Goal: Information Seeking & Learning: Find contact information

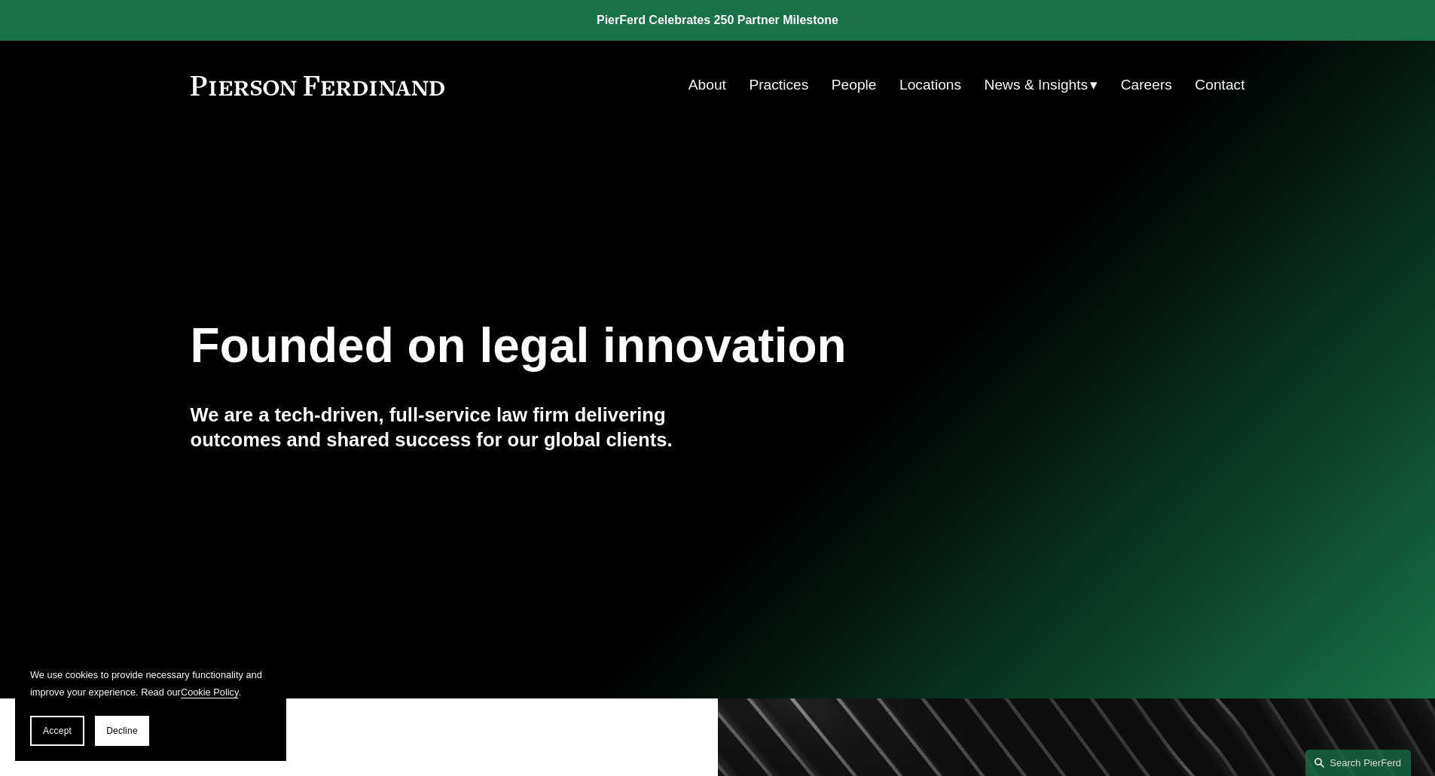
click at [844, 88] on link "People" at bounding box center [853, 85] width 45 height 29
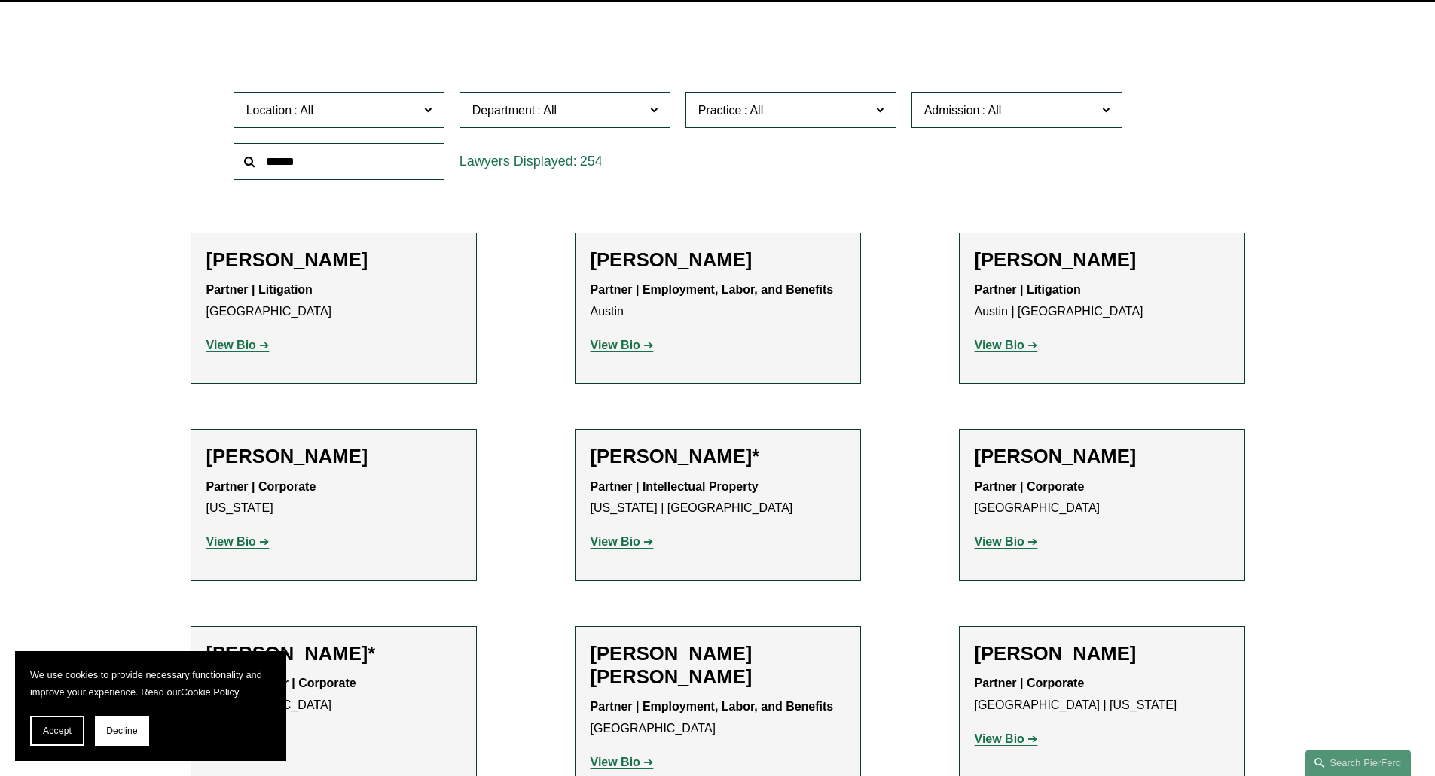
scroll to position [452, 0]
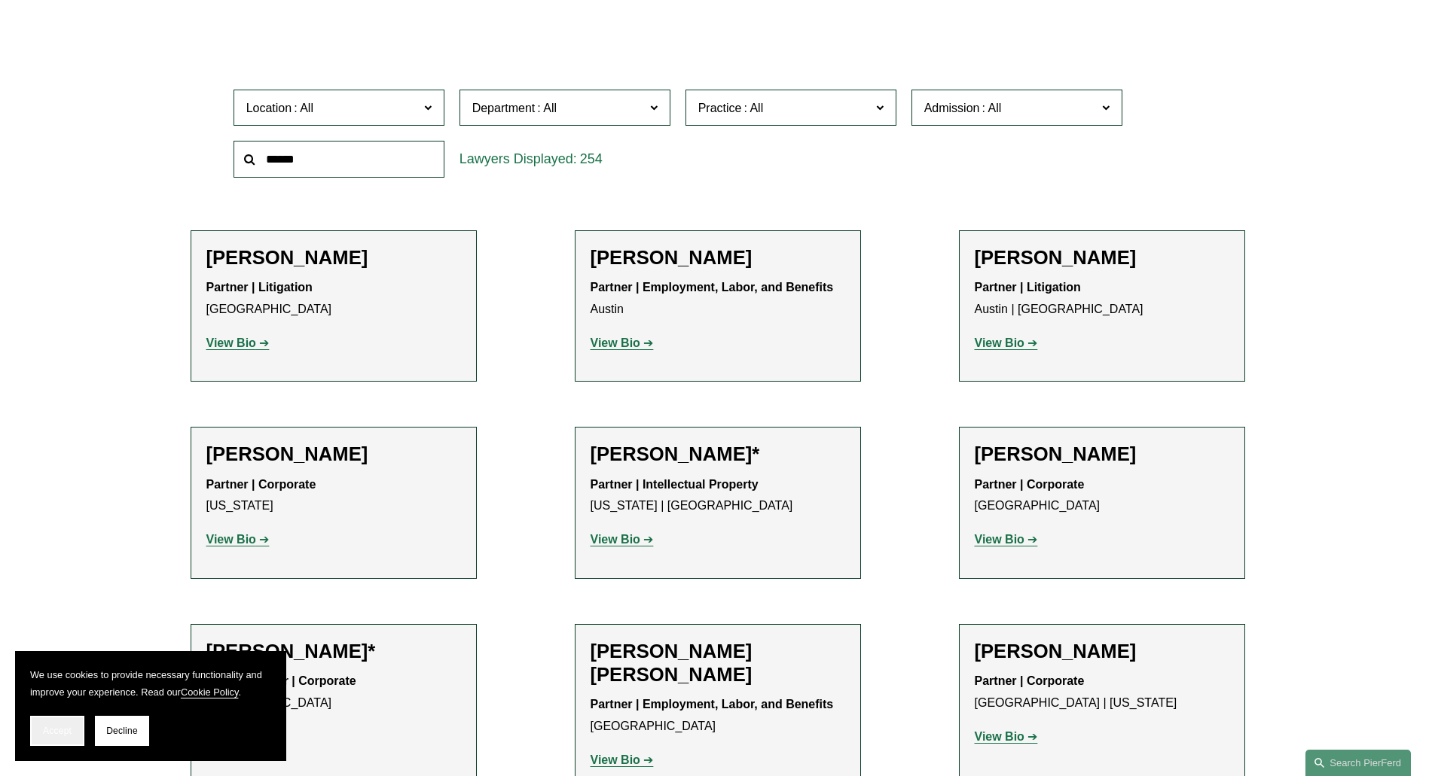
click at [64, 737] on button "Accept" at bounding box center [57, 731] width 54 height 30
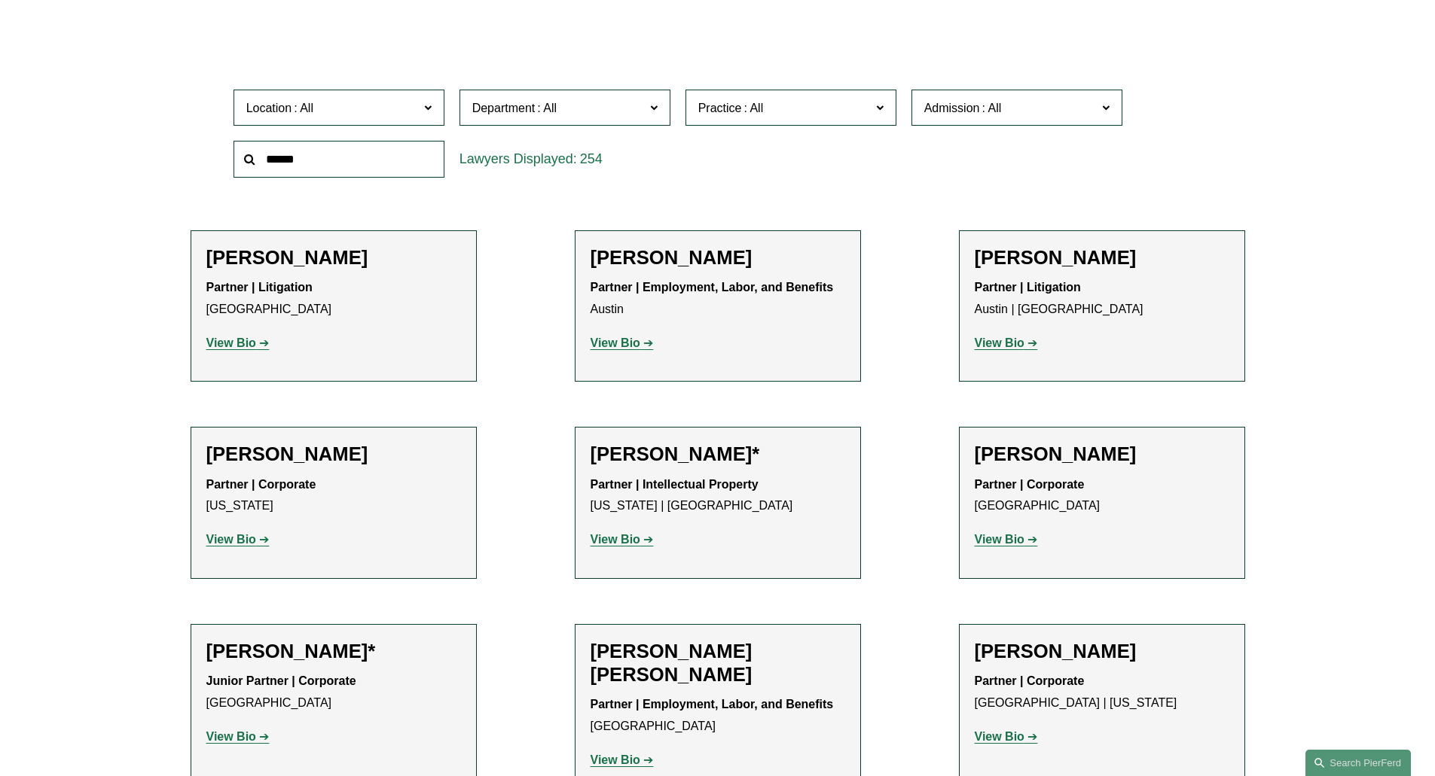
click at [429, 105] on span at bounding box center [427, 107] width 8 height 20
click at [1220, 96] on div "Location All [GEOGRAPHIC_DATA] [GEOGRAPHIC_DATA] [GEOGRAPHIC_DATA] [GEOGRAPHIC_…" at bounding box center [718, 133] width 1054 height 103
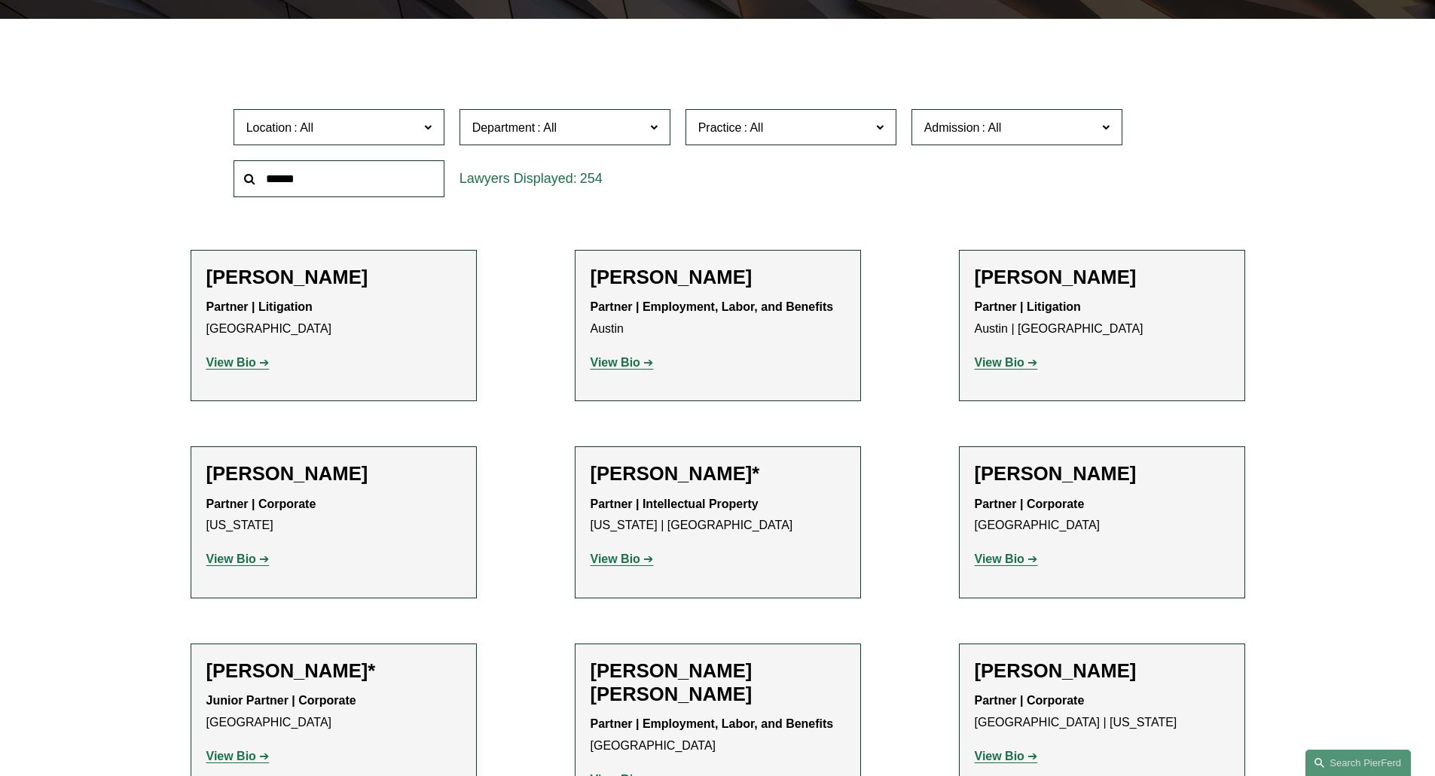
scroll to position [377, 0]
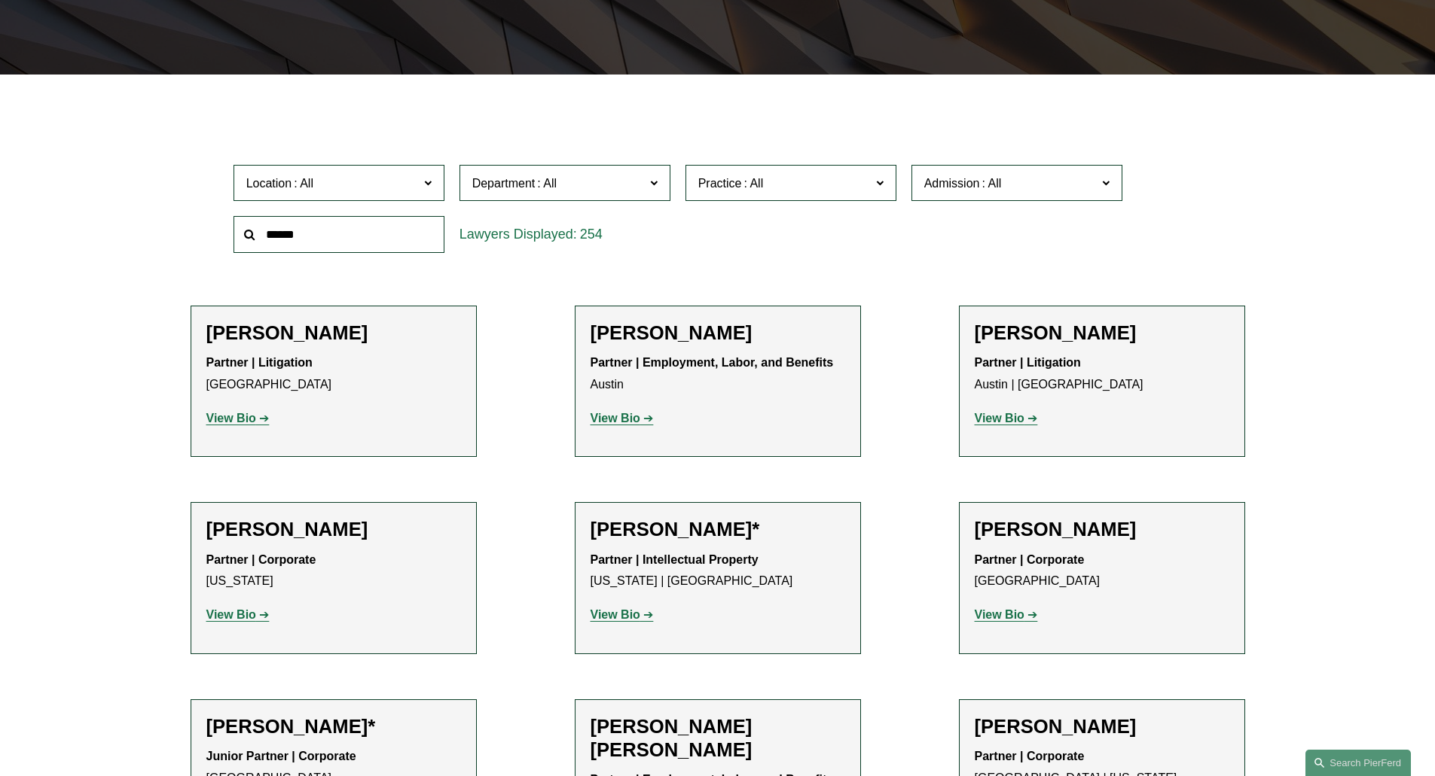
click at [581, 180] on span "Department" at bounding box center [558, 183] width 172 height 20
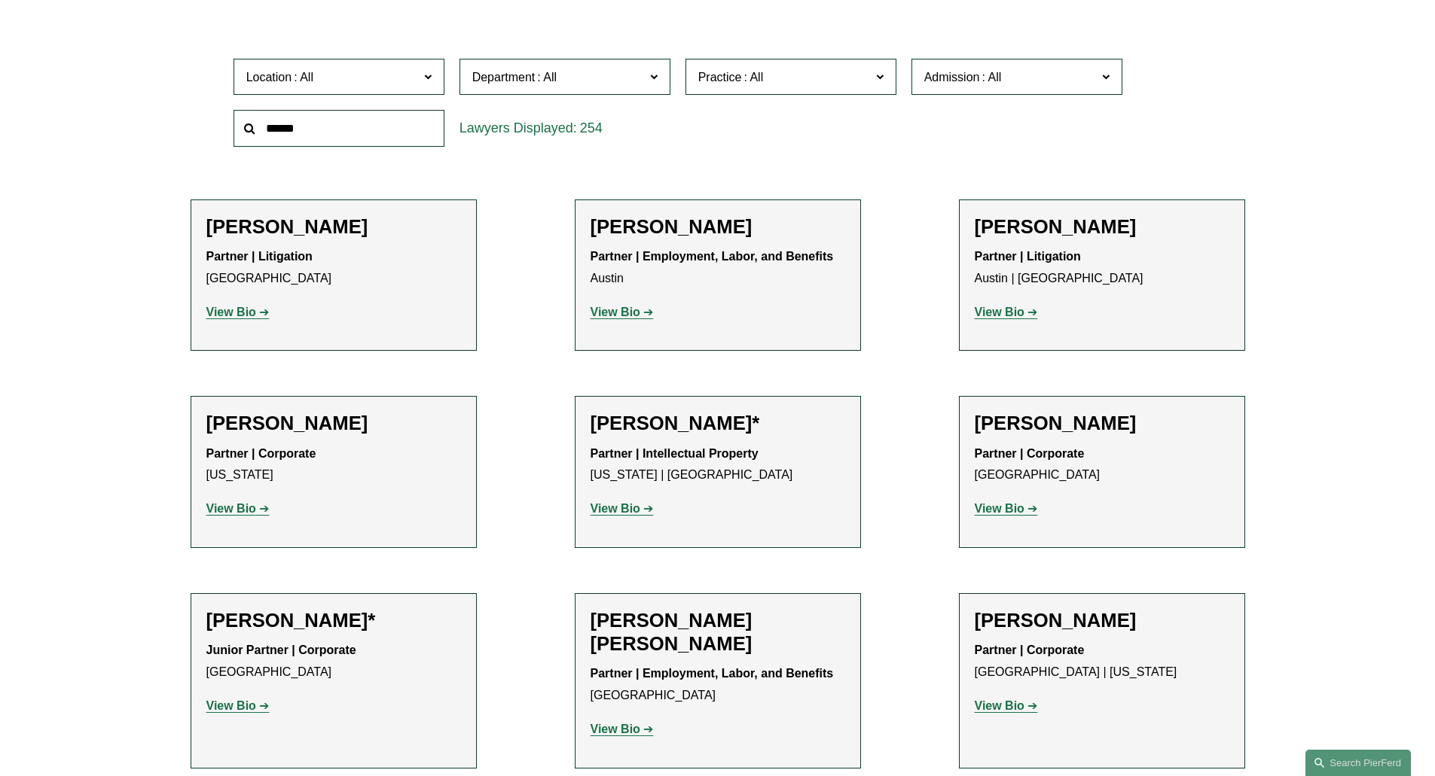
scroll to position [301, 0]
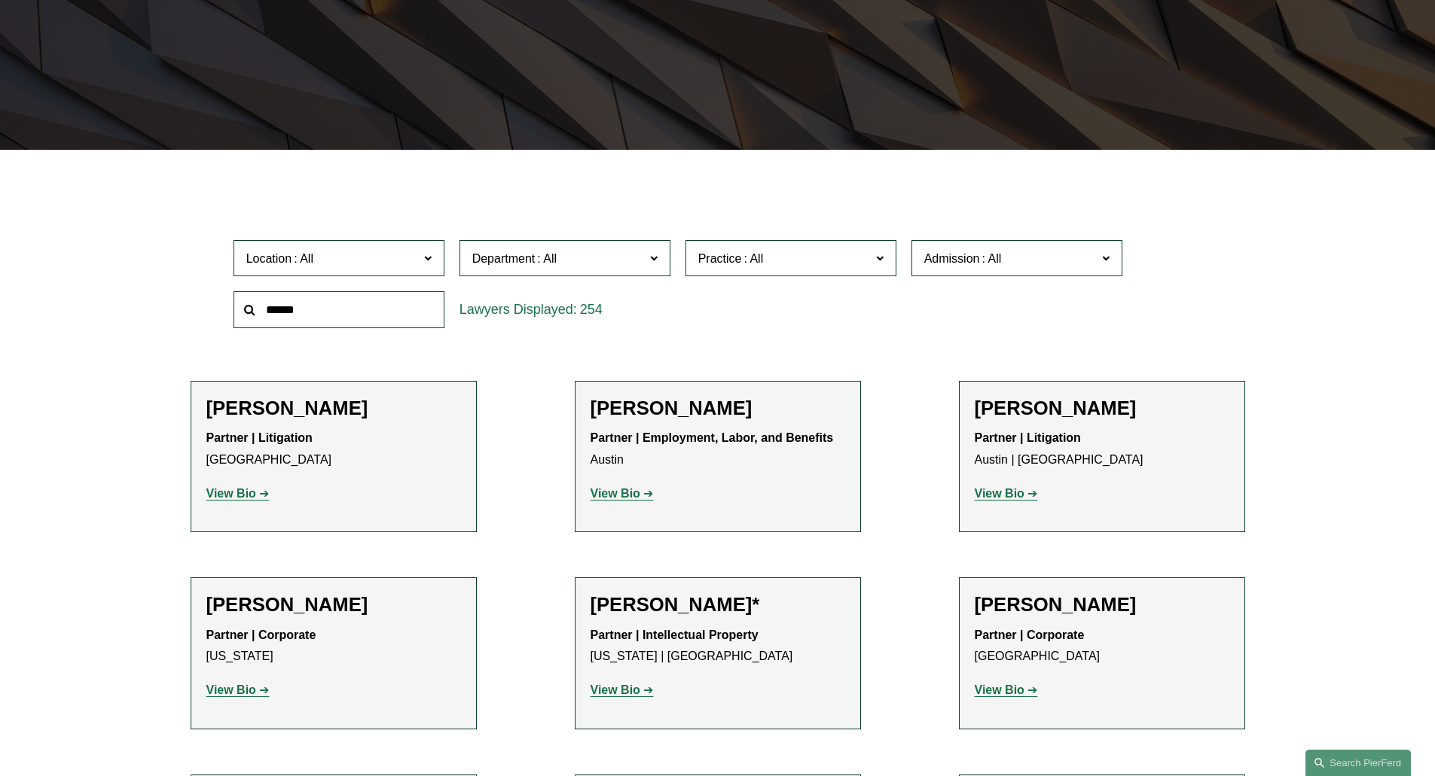
click at [1221, 255] on div "Location All [GEOGRAPHIC_DATA] [GEOGRAPHIC_DATA] [GEOGRAPHIC_DATA] [GEOGRAPHIC_…" at bounding box center [718, 284] width 1054 height 103
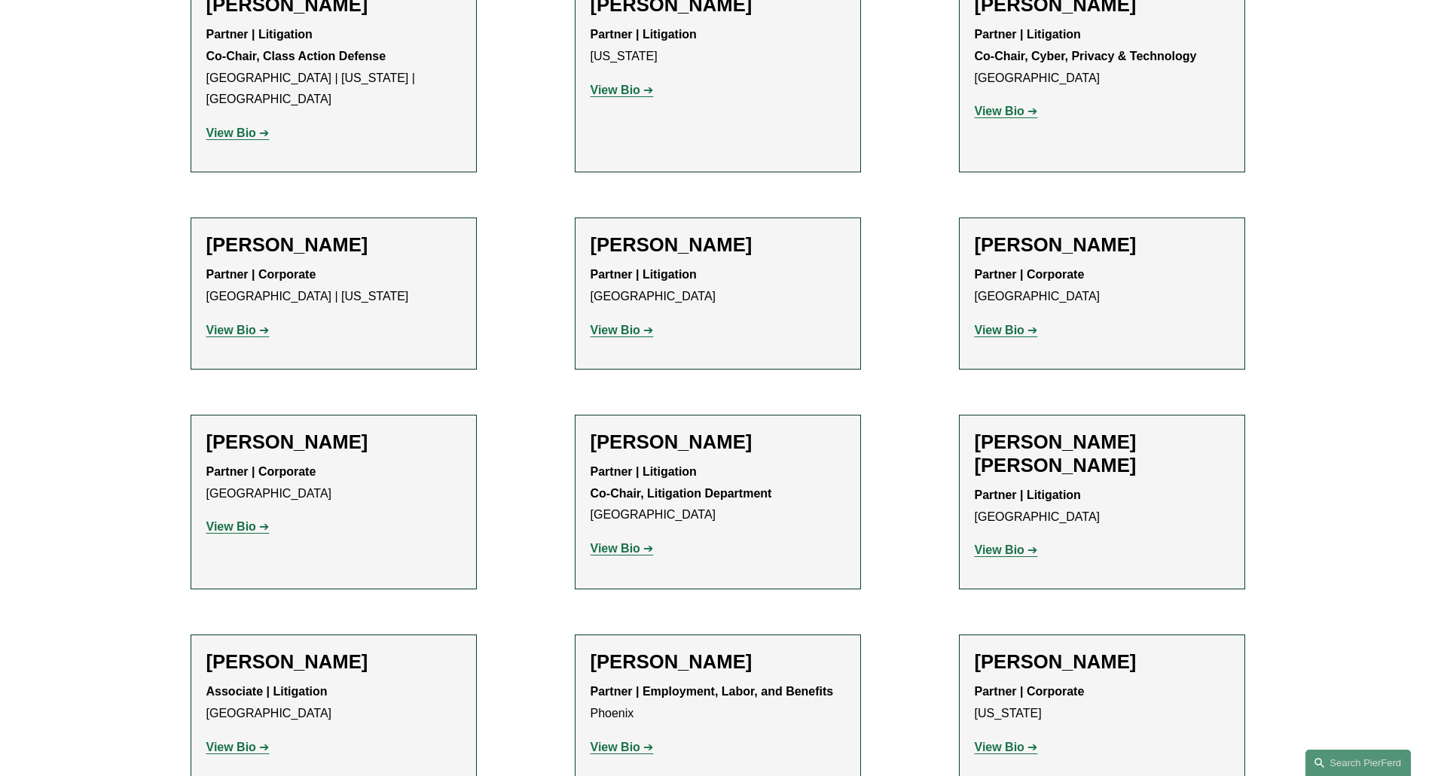
scroll to position [13029, 0]
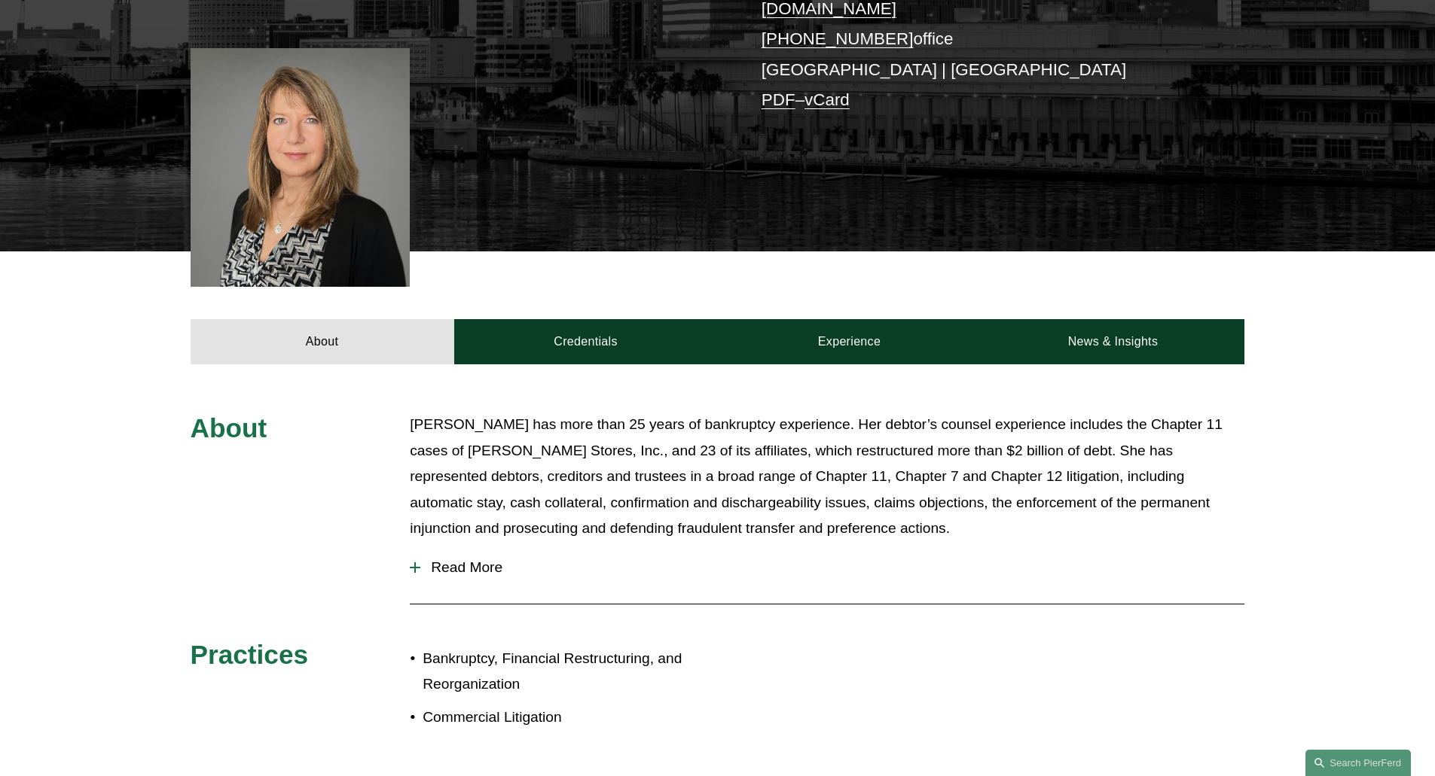
scroll to position [344, 0]
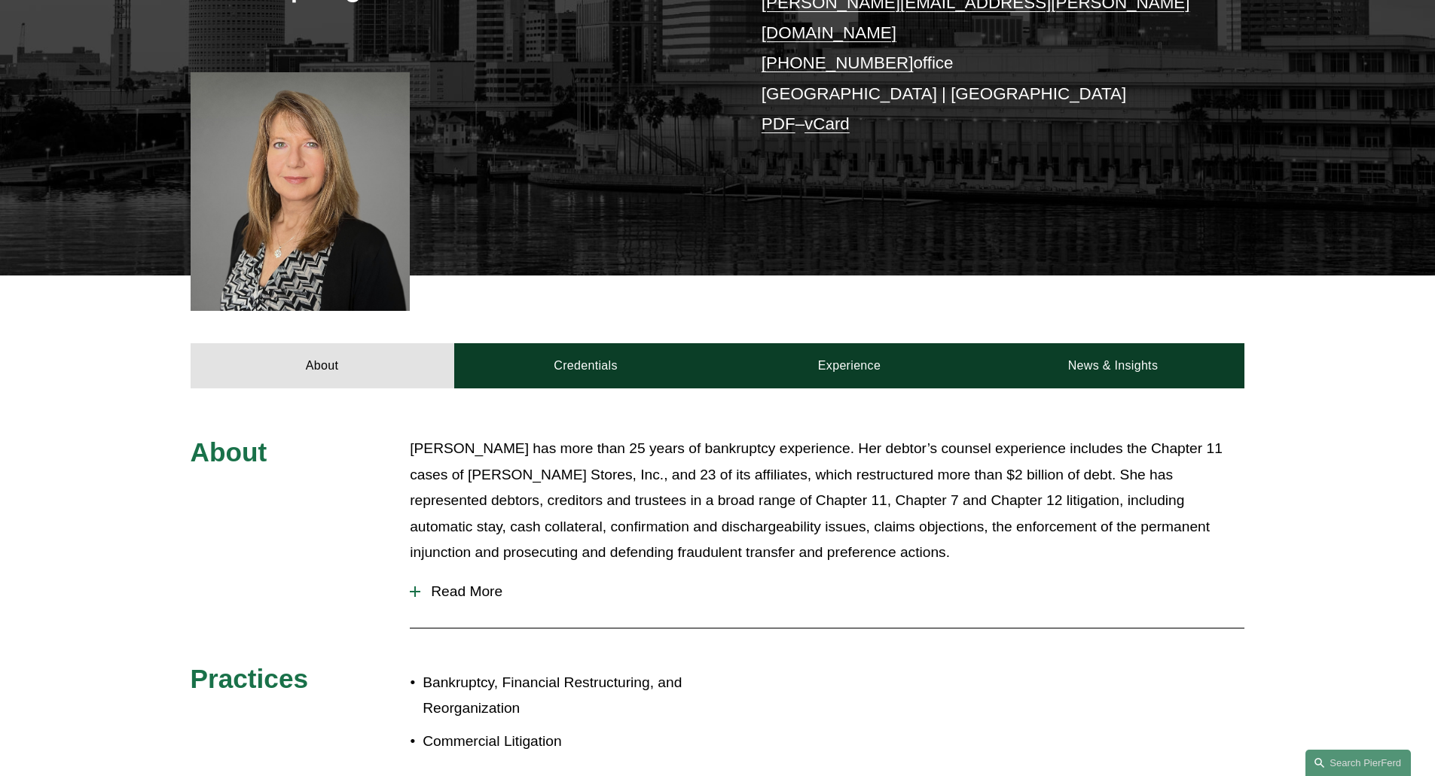
click at [412, 591] on div at bounding box center [415, 592] width 11 height 2
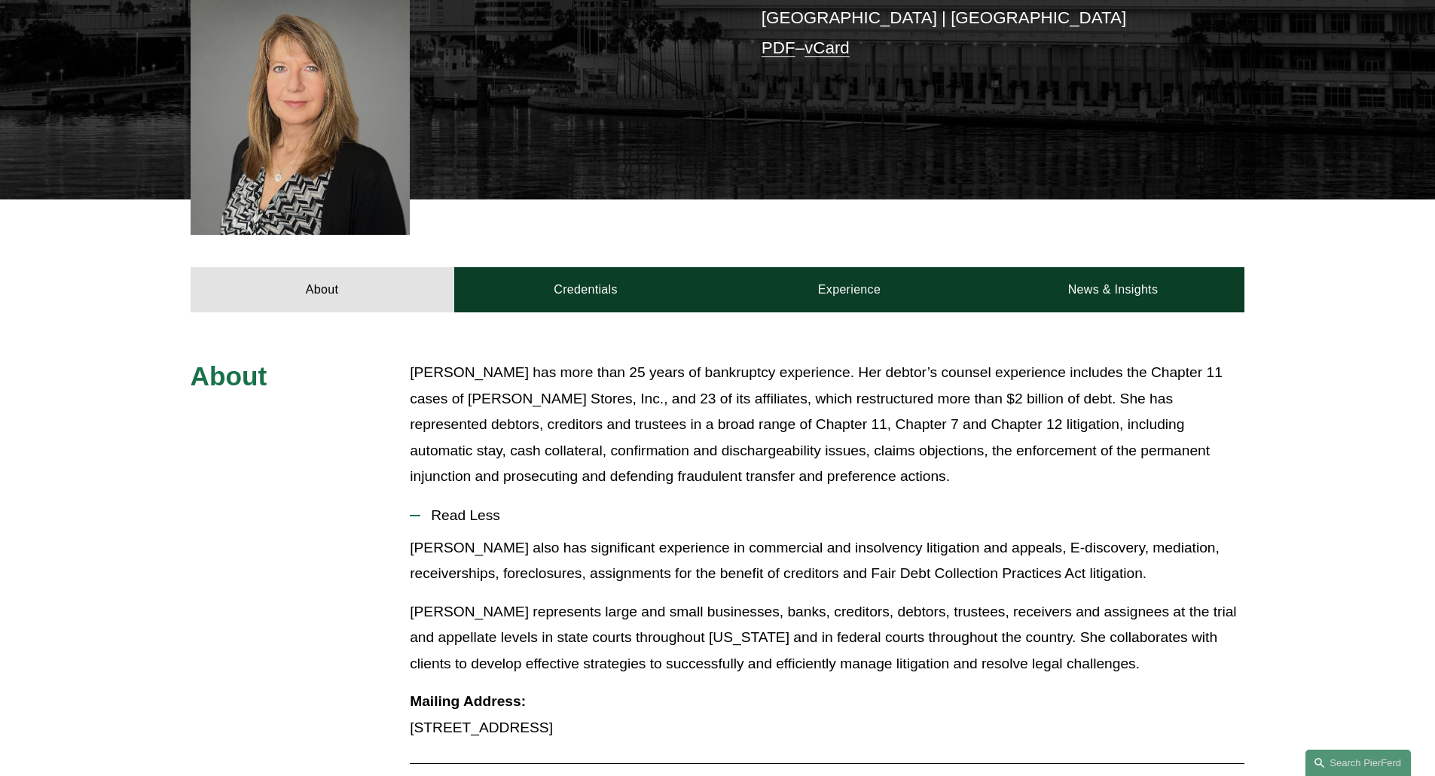
scroll to position [419, 0]
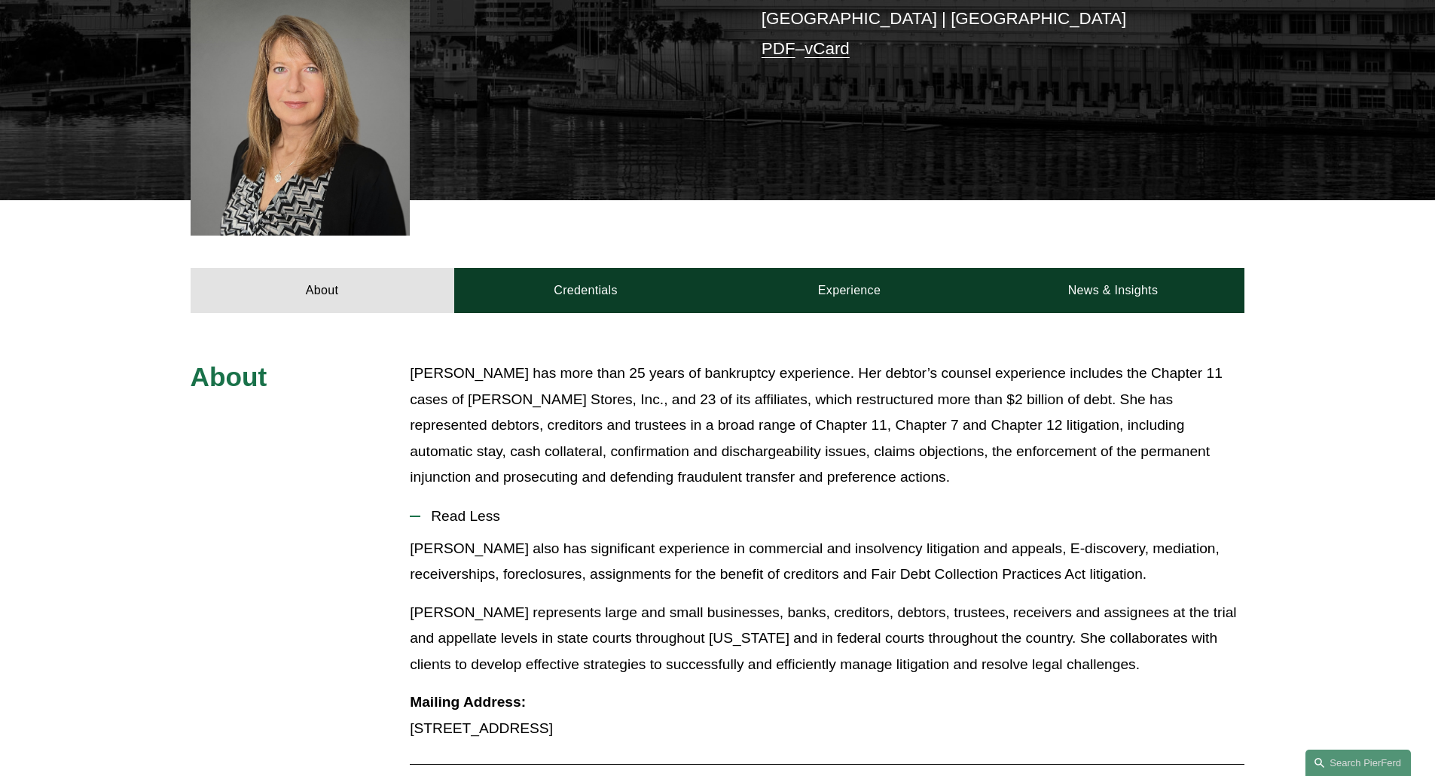
click at [411, 511] on div at bounding box center [415, 516] width 11 height 11
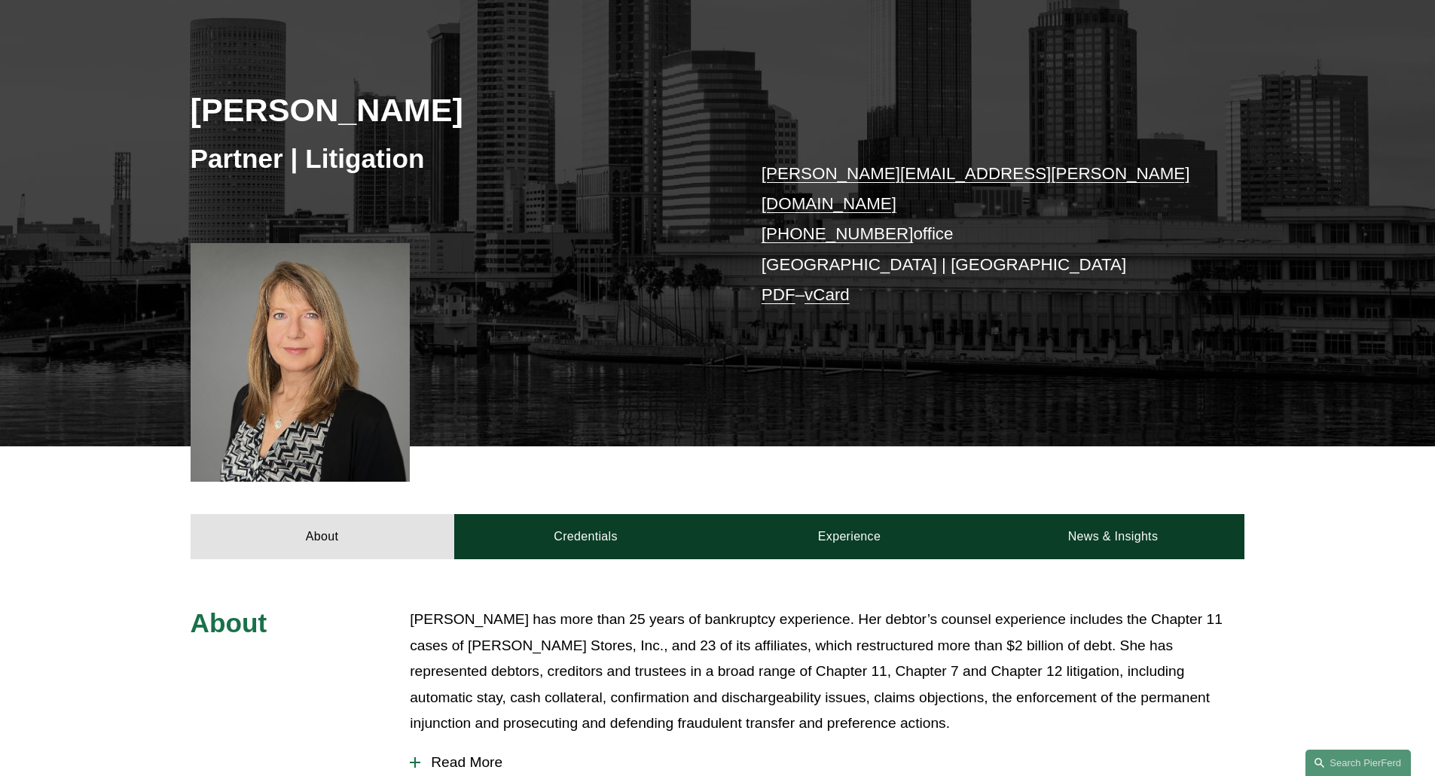
scroll to position [0, 0]
